Goal: Transaction & Acquisition: Obtain resource

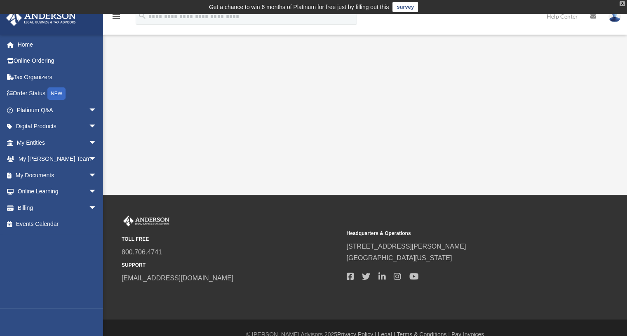
click at [623, 4] on div "X" at bounding box center [622, 3] width 5 height 5
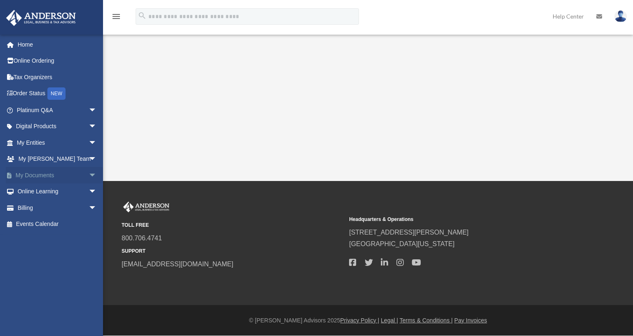
click at [20, 174] on link "My Documents arrow_drop_down" at bounding box center [57, 175] width 103 height 16
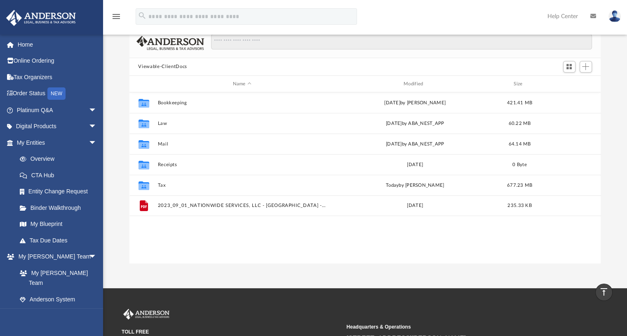
scroll to position [27, 0]
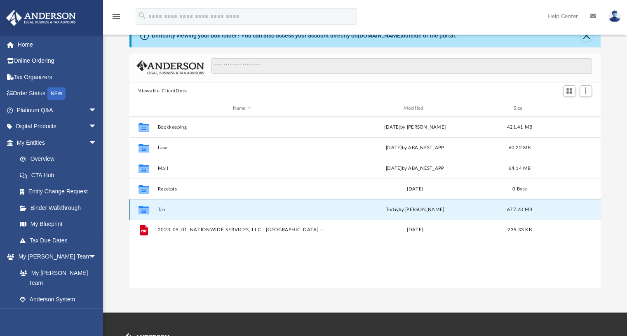
click at [166, 209] on button "Tax" at bounding box center [241, 209] width 169 height 5
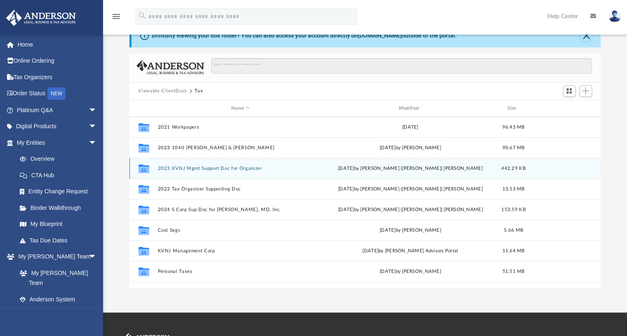
scroll to position [0, 0]
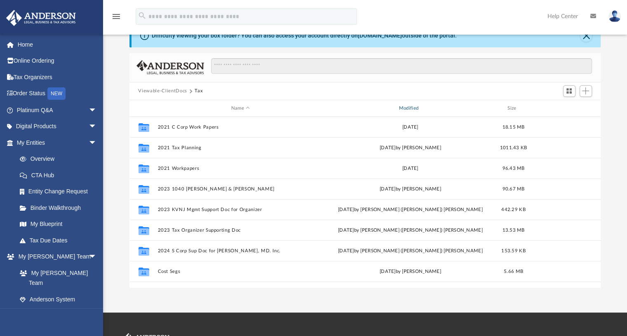
click at [409, 106] on div "Modified" at bounding box center [410, 108] width 166 height 7
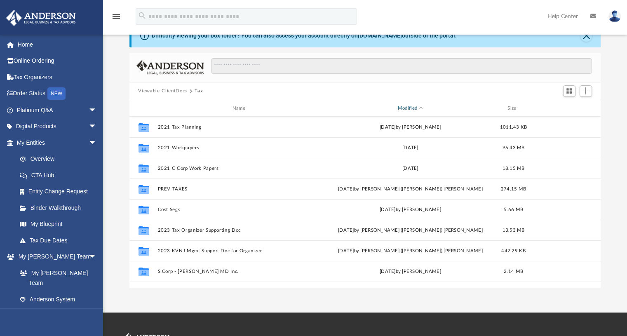
click at [409, 106] on div "Modified" at bounding box center [410, 108] width 166 height 7
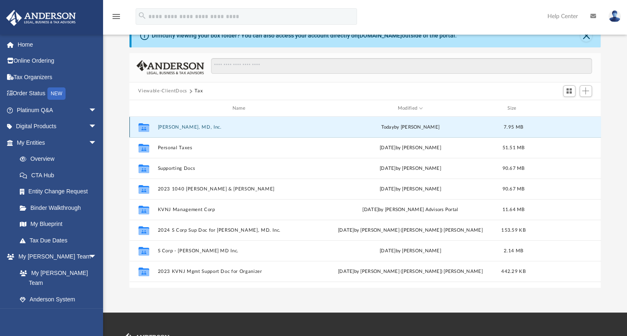
click at [206, 125] on button "Stephane Ngo, MD, Inc." at bounding box center [240, 126] width 166 height 5
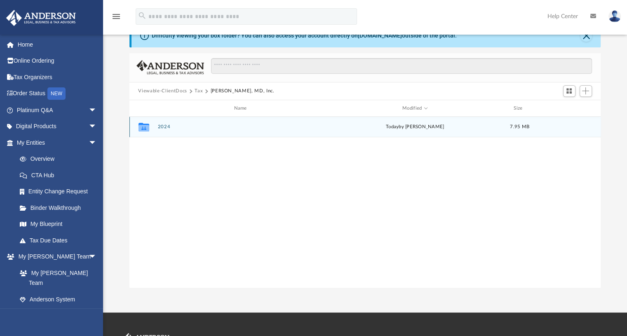
click at [200, 127] on button "2024" at bounding box center [241, 126] width 169 height 5
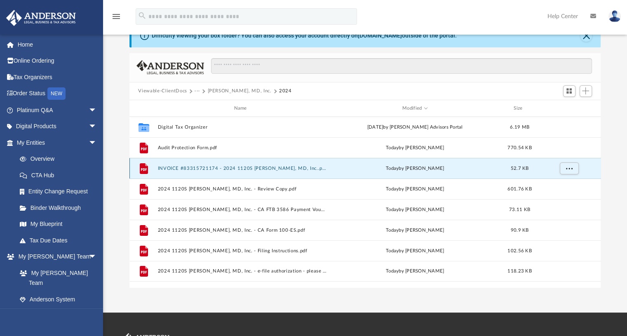
click at [286, 167] on button "INVOICE #83315721174 - 2024 1120S Stephane Ngo, MD, Inc..pdf" at bounding box center [241, 168] width 169 height 5
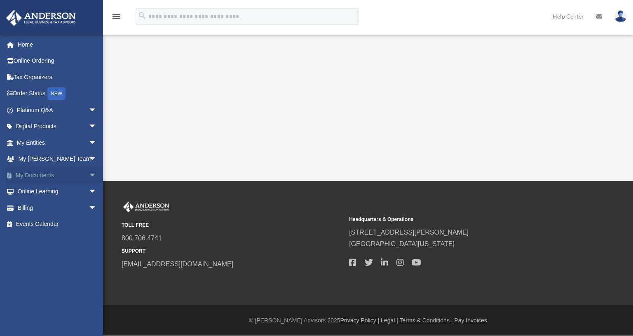
click at [72, 173] on link "My Documents arrow_drop_down" at bounding box center [57, 175] width 103 height 16
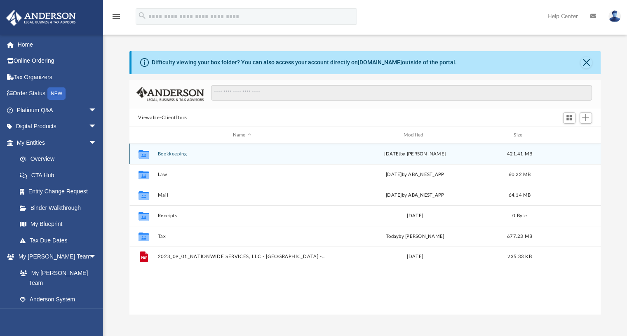
scroll to position [181, 465]
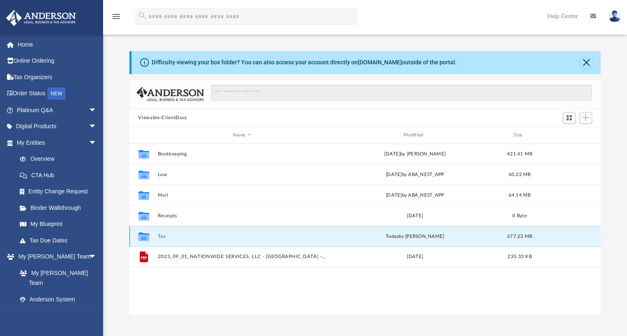
click at [164, 235] on button "Tax" at bounding box center [241, 236] width 169 height 5
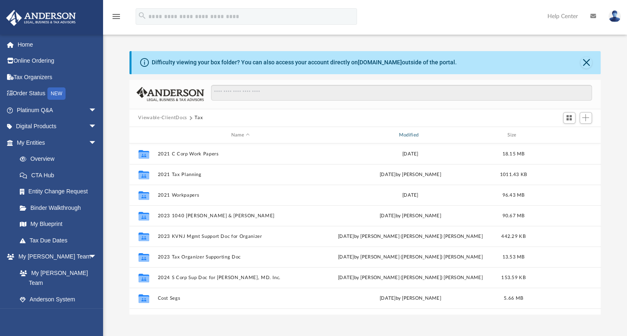
click at [414, 133] on div "Modified" at bounding box center [410, 134] width 166 height 7
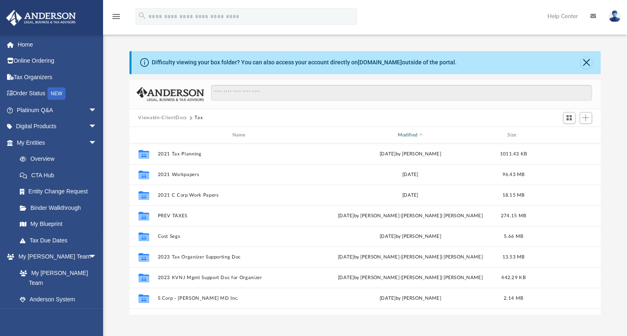
click at [411, 132] on div "Modified" at bounding box center [410, 134] width 166 height 7
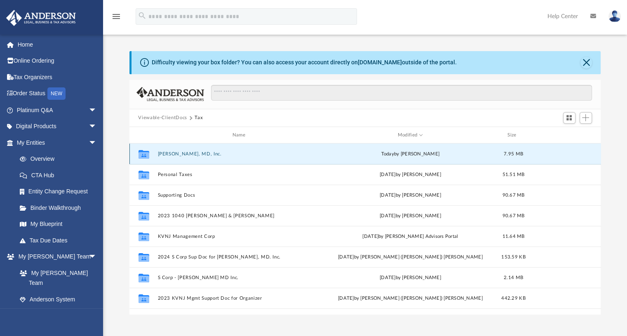
click at [185, 153] on button "[PERSON_NAME], MD, Inc." at bounding box center [240, 153] width 166 height 5
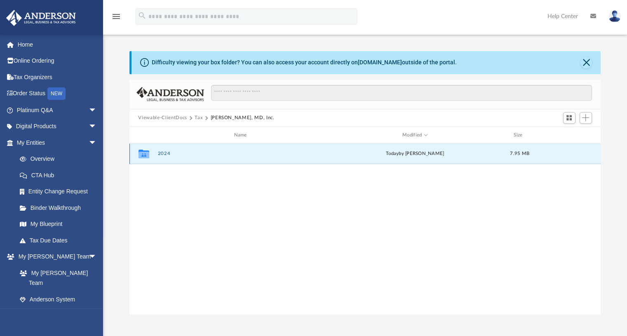
click at [165, 154] on button "2024" at bounding box center [241, 153] width 169 height 5
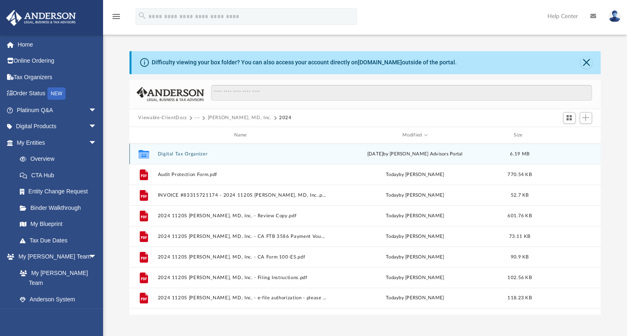
click at [183, 153] on button "Digital Tax Organizer" at bounding box center [241, 153] width 169 height 5
